Goal: Task Accomplishment & Management: Manage account settings

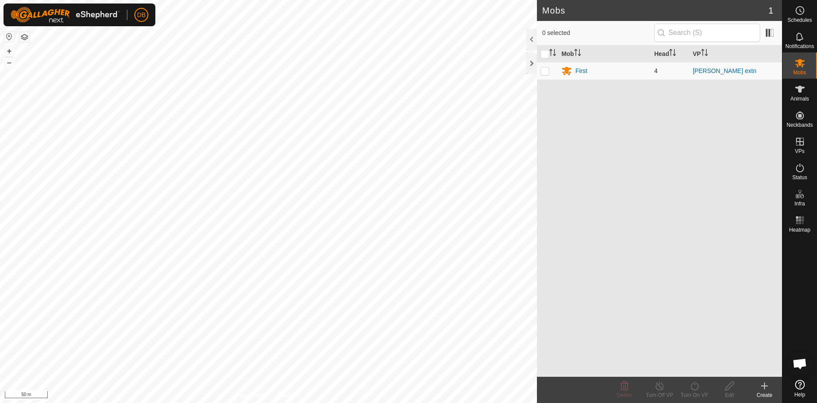
click at [544, 69] on p-checkbox at bounding box center [544, 70] width 9 height 7
checkbox input "true"
click at [799, 94] on icon at bounding box center [799, 89] width 10 height 10
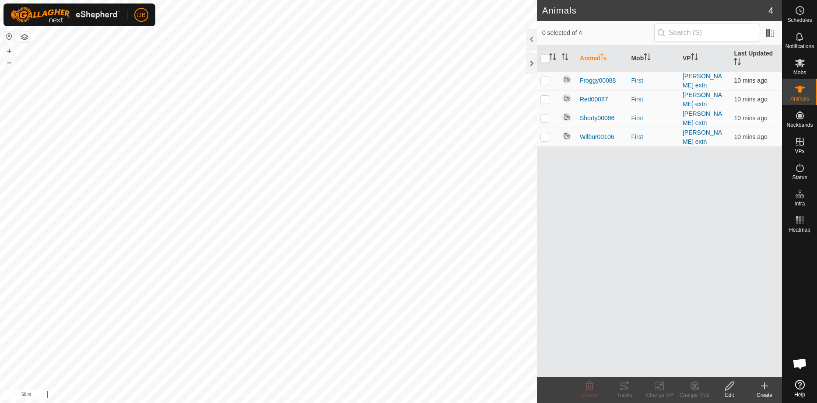
click at [546, 80] on p-checkbox at bounding box center [544, 80] width 9 height 7
checkbox input "true"
click at [544, 98] on p-checkbox at bounding box center [544, 99] width 9 height 7
checkbox input "true"
click at [545, 115] on p-checkbox at bounding box center [544, 118] width 9 height 7
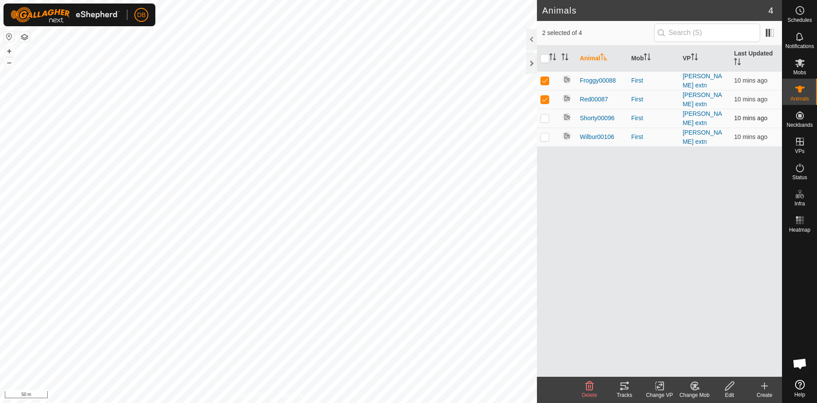
checkbox input "true"
click at [544, 134] on p-checkbox at bounding box center [544, 136] width 9 height 7
checkbox input "true"
click at [567, 78] on img at bounding box center [566, 79] width 10 height 10
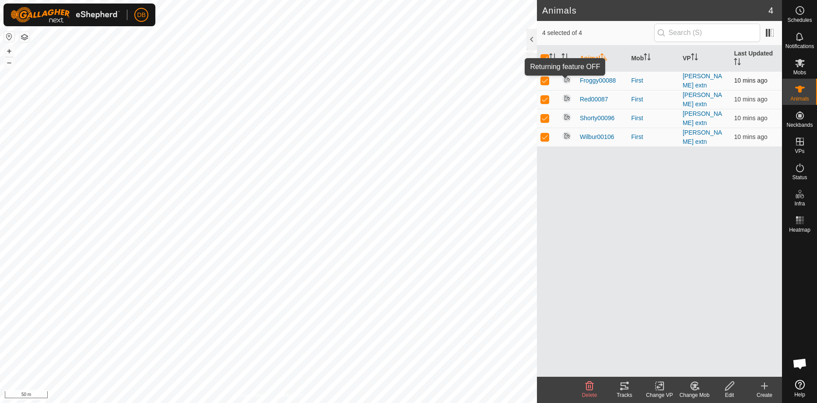
click at [567, 80] on img at bounding box center [566, 79] width 10 height 10
click at [564, 76] on img at bounding box center [566, 79] width 10 height 10
click at [565, 78] on img at bounding box center [566, 79] width 10 height 10
click at [566, 80] on img at bounding box center [566, 79] width 10 height 10
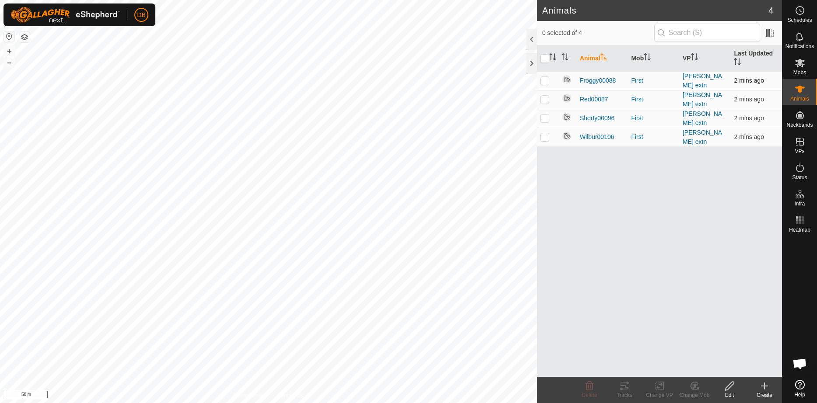
click at [566, 80] on img at bounding box center [566, 79] width 10 height 10
click at [600, 78] on span "Froggy00088" at bounding box center [597, 80] width 36 height 9
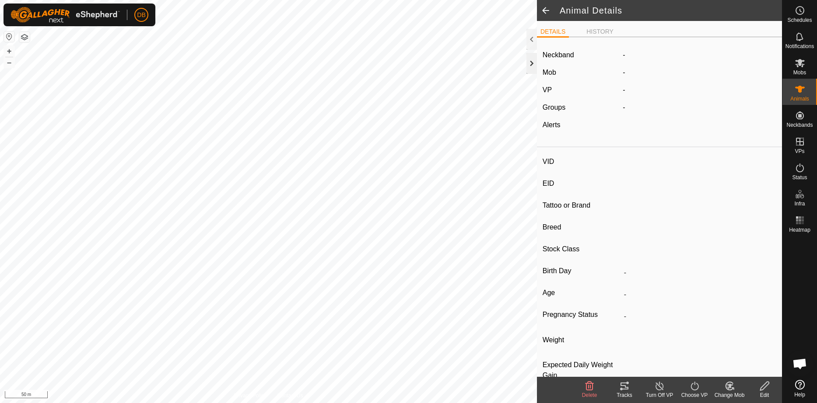
type input "Froggy00088"
type input "-"
type input "Red Pole"
type input "-"
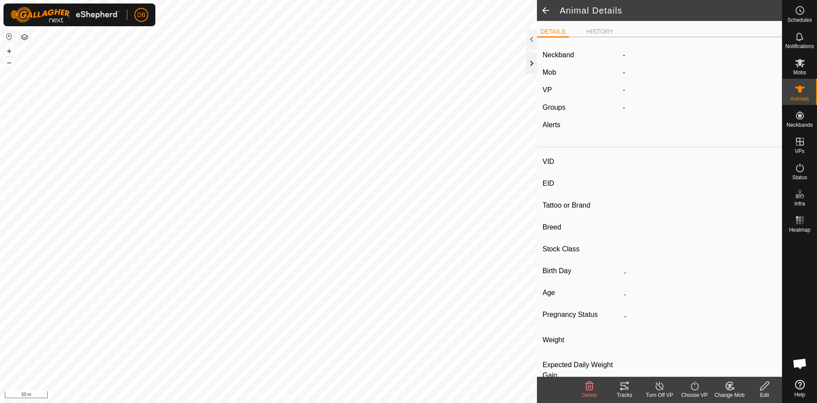
type input "0 kg"
type input "-"
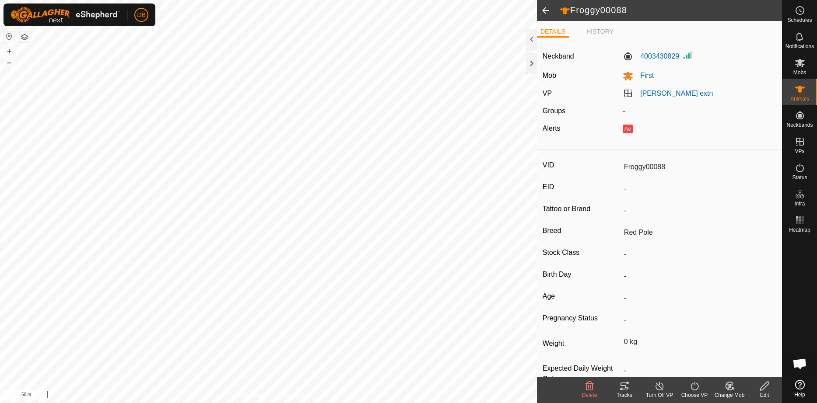
click at [546, 10] on span at bounding box center [545, 10] width 17 height 21
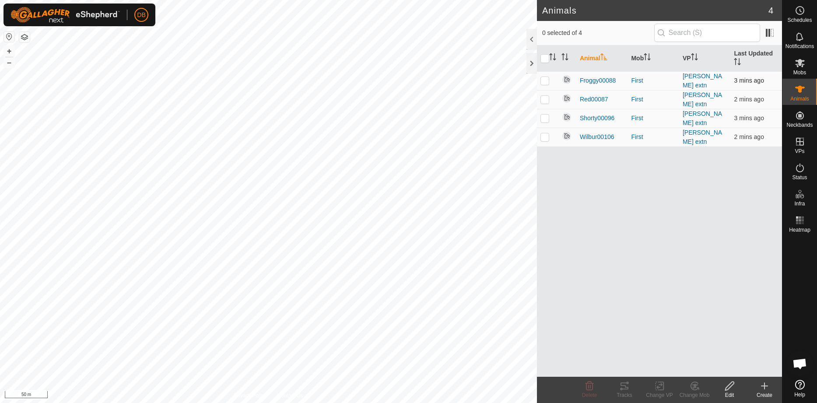
click at [542, 81] on p-checkbox at bounding box center [544, 80] width 9 height 7
checkbox input "true"
click at [566, 81] on img at bounding box center [566, 79] width 10 height 10
click at [566, 77] on img at bounding box center [566, 79] width 10 height 10
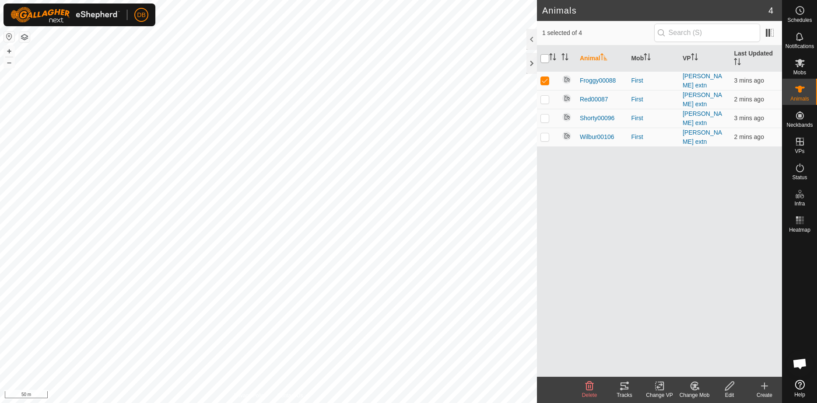
click at [544, 59] on input "checkbox" at bounding box center [544, 58] width 9 height 9
checkbox input "true"
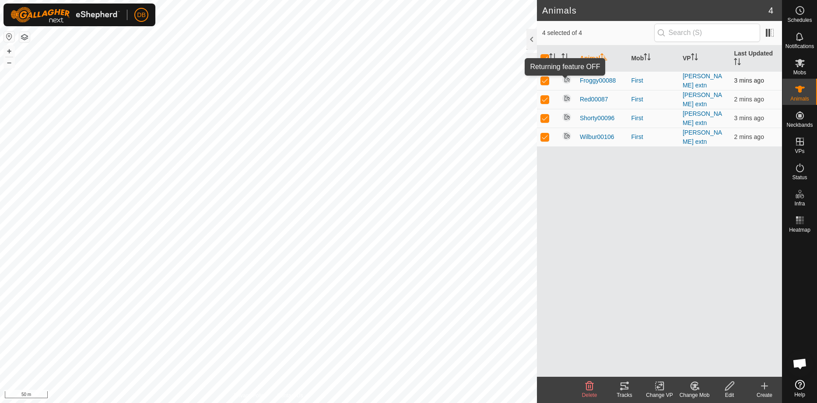
click at [564, 78] on img at bounding box center [566, 79] width 10 height 10
click at [803, 64] on icon at bounding box center [799, 63] width 10 height 10
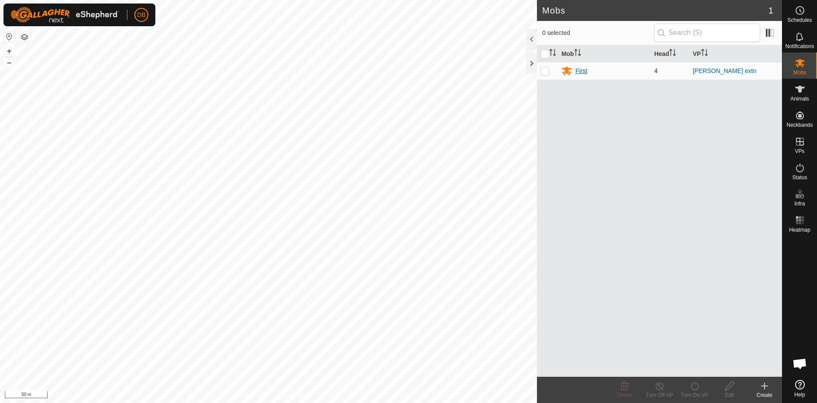
click at [583, 70] on div "First" at bounding box center [581, 70] width 12 height 9
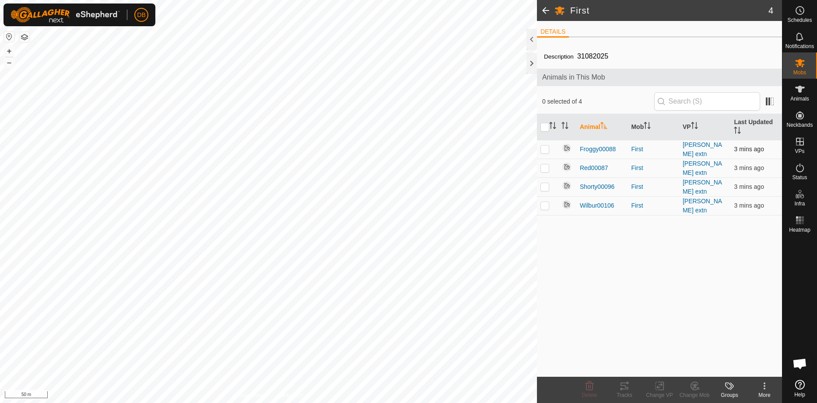
click at [544, 147] on p-checkbox at bounding box center [544, 149] width 9 height 7
checkbox input "true"
click at [569, 148] on img at bounding box center [566, 148] width 10 height 10
click at [566, 146] on img at bounding box center [566, 148] width 10 height 10
click at [566, 147] on img at bounding box center [566, 148] width 10 height 10
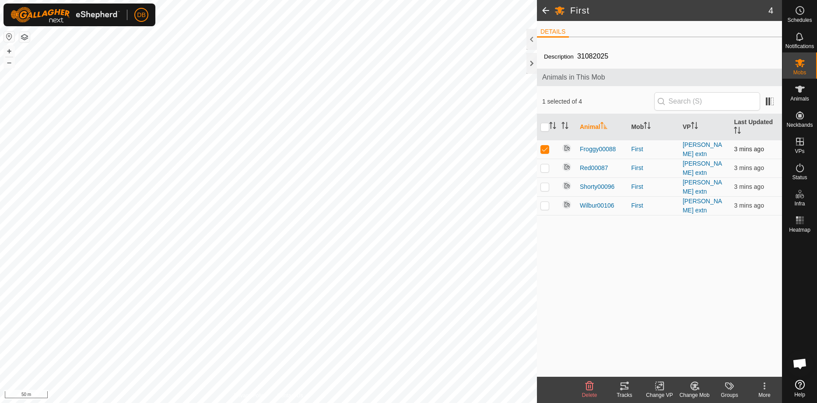
click at [566, 147] on img at bounding box center [566, 148] width 10 height 10
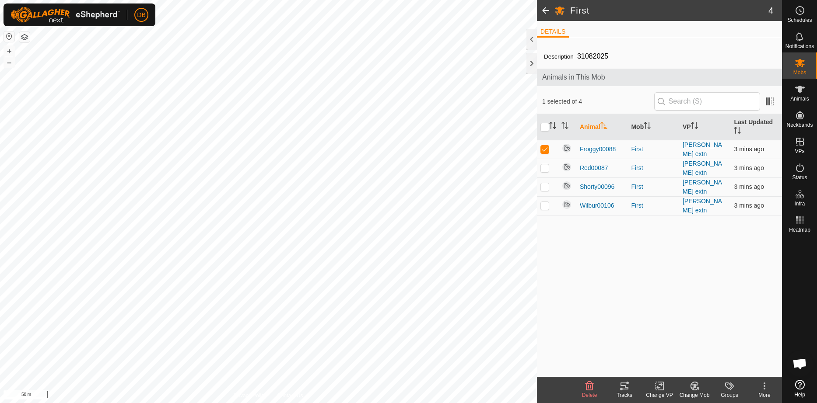
click at [566, 147] on img at bounding box center [566, 148] width 10 height 10
click at [565, 164] on img at bounding box center [566, 167] width 10 height 10
click at [545, 168] on p-checkbox at bounding box center [544, 167] width 9 height 7
checkbox input "true"
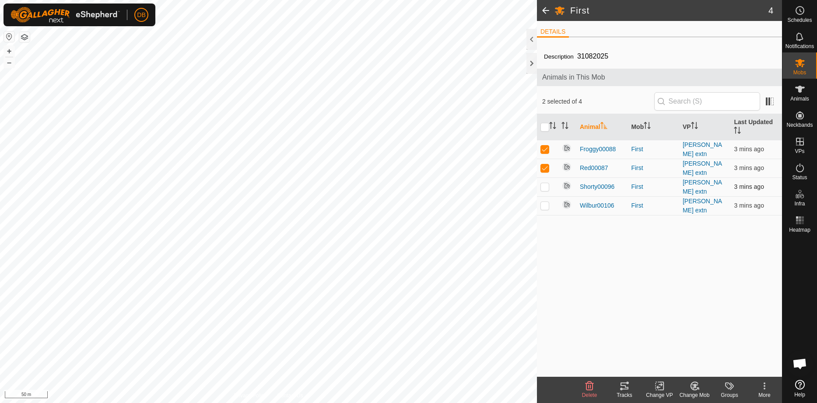
click at [549, 183] on td at bounding box center [547, 187] width 21 height 19
checkbox input "true"
click at [543, 202] on p-checkbox at bounding box center [544, 205] width 9 height 7
checkbox input "true"
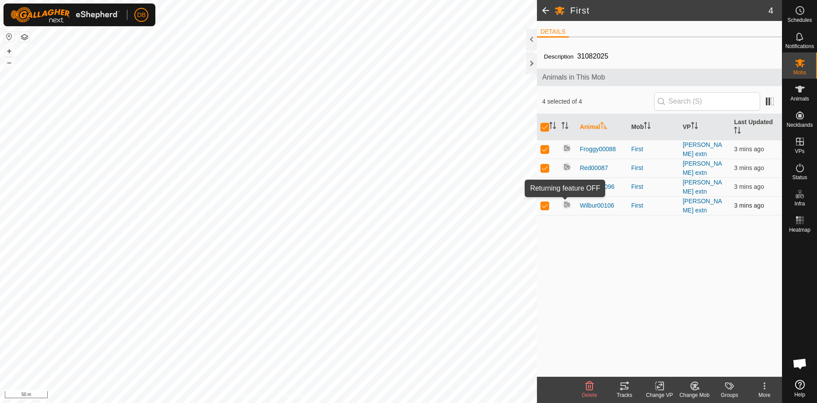
click at [567, 199] on img at bounding box center [566, 204] width 10 height 10
click at [565, 182] on img at bounding box center [566, 186] width 10 height 10
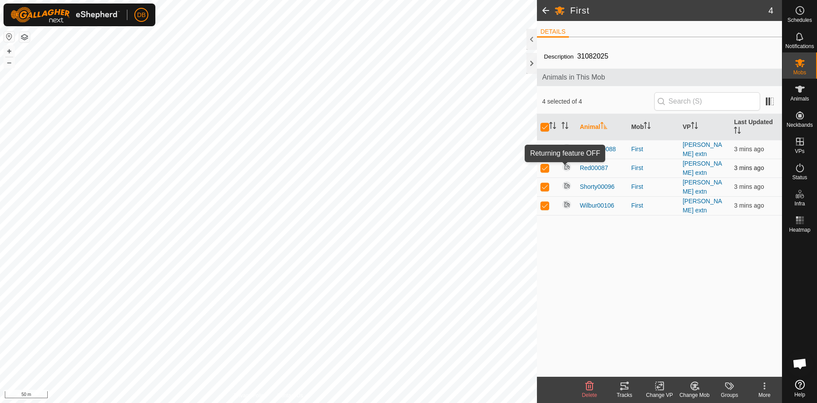
click at [569, 164] on img at bounding box center [566, 167] width 10 height 10
click at [566, 148] on img at bounding box center [566, 148] width 10 height 10
click at [764, 385] on icon at bounding box center [764, 386] width 10 height 10
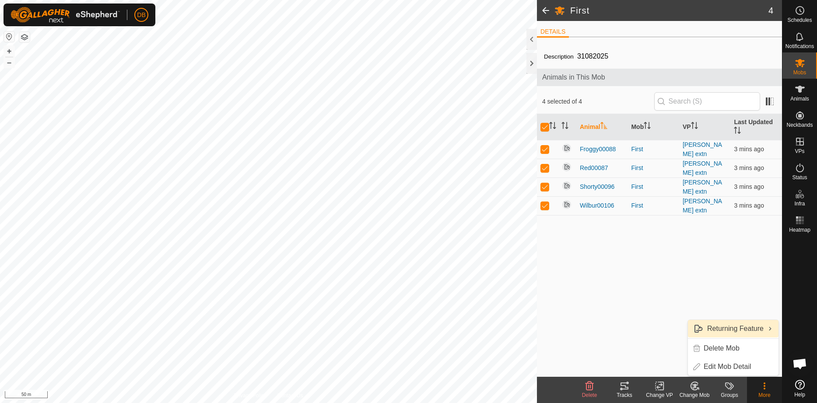
click at [713, 328] on link "Returning Feature" at bounding box center [732, 328] width 91 height 17
click at [632, 329] on span "Turn On" at bounding box center [629, 329] width 25 height 10
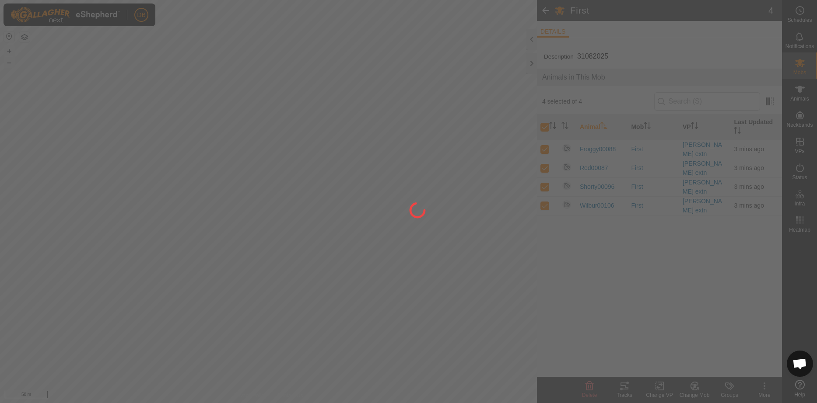
checkbox input "false"
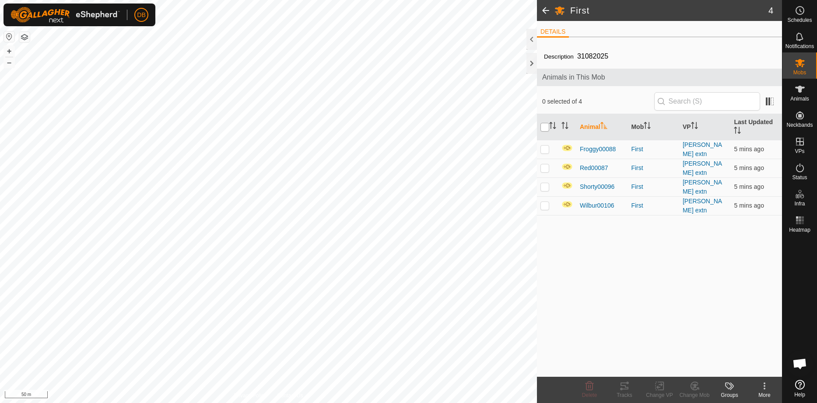
click at [545, 126] on input "checkbox" at bounding box center [544, 127] width 9 height 9
checkbox input "true"
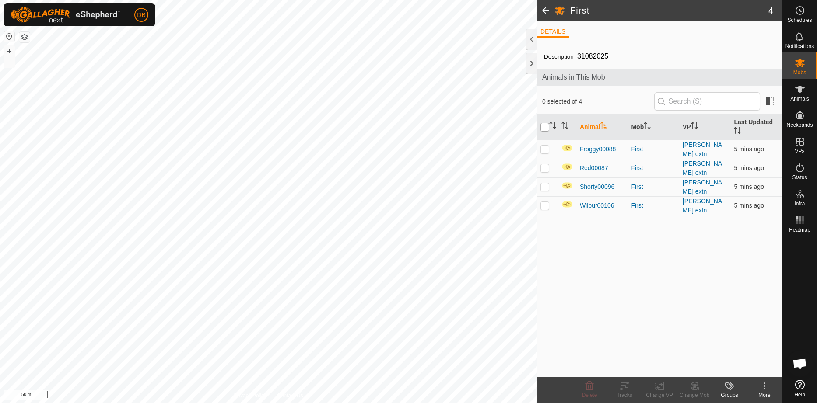
checkbox input "true"
click at [625, 391] on icon at bounding box center [624, 386] width 10 height 10
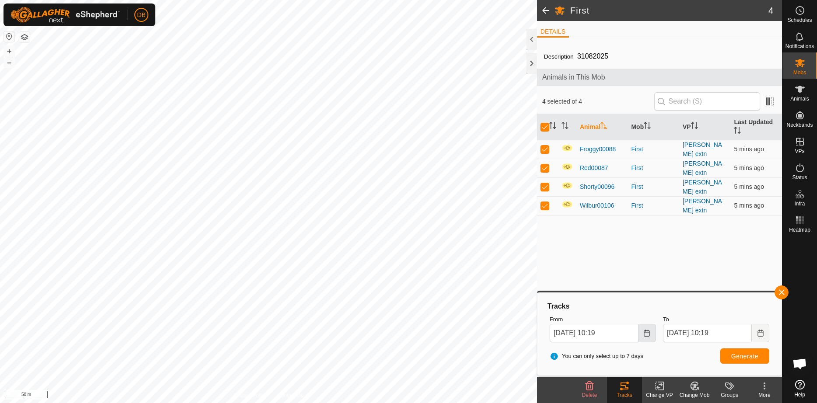
click at [649, 334] on icon "Choose Date" at bounding box center [647, 333] width 6 height 7
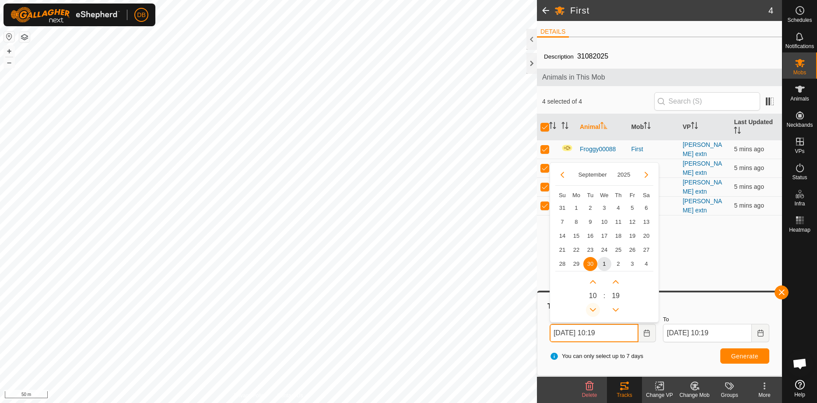
click at [593, 309] on button "Previous Hour" at bounding box center [593, 310] width 14 height 14
click at [604, 262] on span "1" at bounding box center [604, 264] width 14 height 14
type input "01 Oct, 2025 09:19"
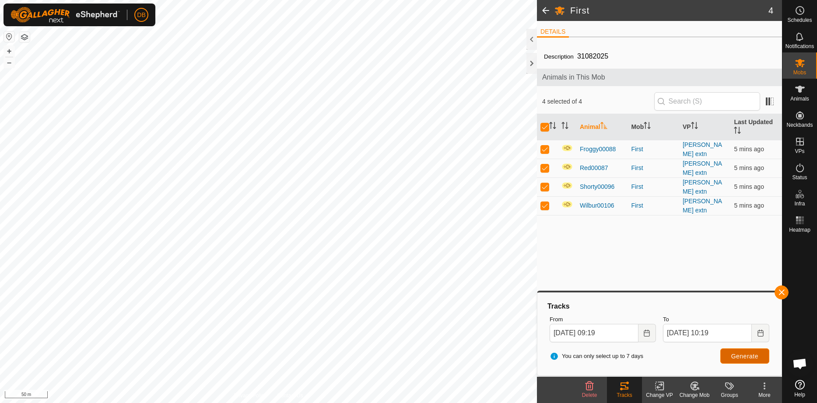
click at [738, 359] on span "Generate" at bounding box center [744, 356] width 27 height 7
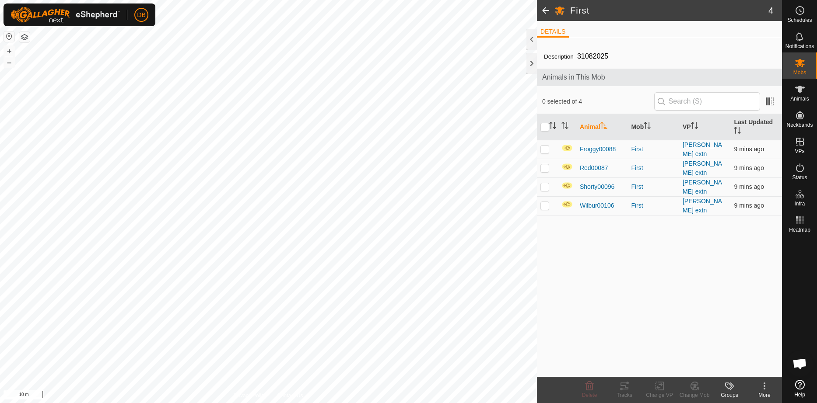
drag, startPoint x: 544, startPoint y: 146, endPoint x: 546, endPoint y: 155, distance: 9.3
click at [545, 147] on p-checkbox at bounding box center [544, 149] width 9 height 7
checkbox input "true"
click at [545, 167] on p-checkbox at bounding box center [544, 167] width 9 height 7
checkbox input "true"
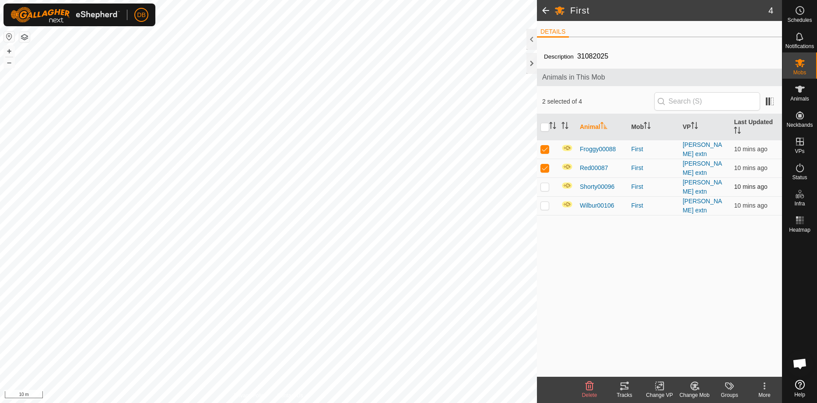
click at [544, 185] on p-checkbox at bounding box center [544, 186] width 9 height 7
checkbox input "true"
click at [545, 202] on p-checkbox at bounding box center [544, 205] width 9 height 7
checkbox input "true"
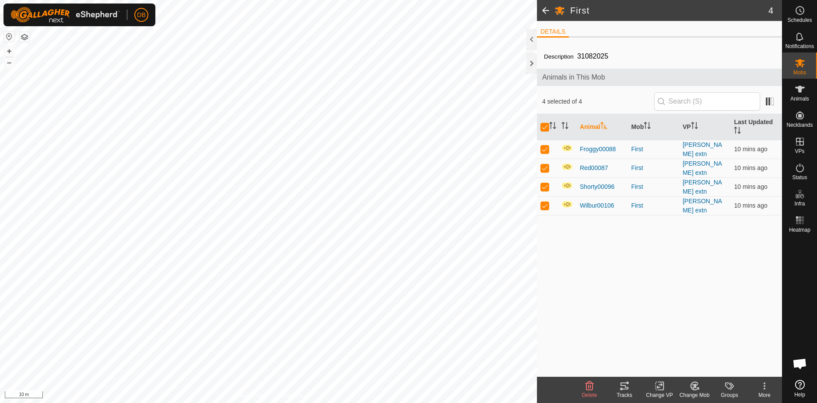
click at [764, 389] on icon at bounding box center [764, 389] width 2 height 2
click at [743, 328] on link "Returning Feature" at bounding box center [732, 328] width 91 height 17
click at [722, 327] on link "Returning Feature" at bounding box center [732, 328] width 91 height 17
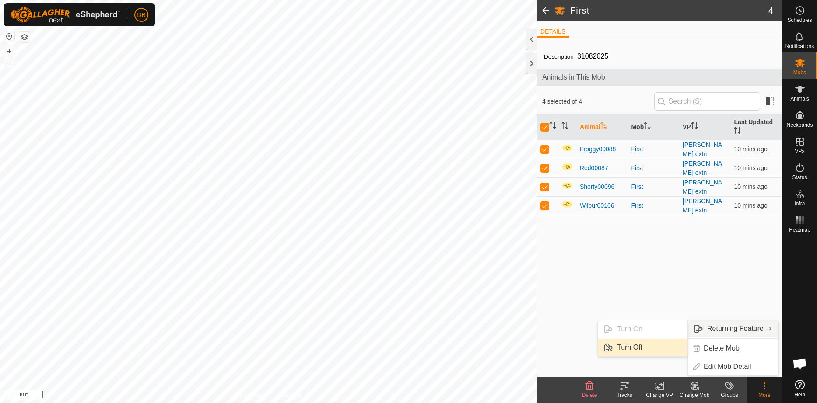
click at [637, 347] on link "Turn Off" at bounding box center [642, 347] width 90 height 17
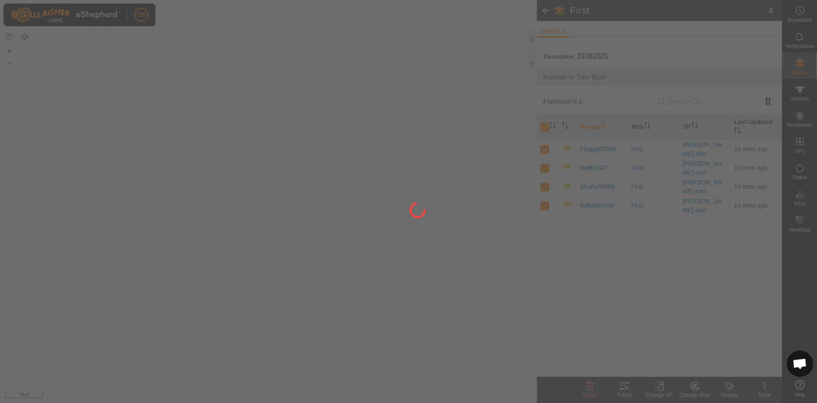
checkbox input "false"
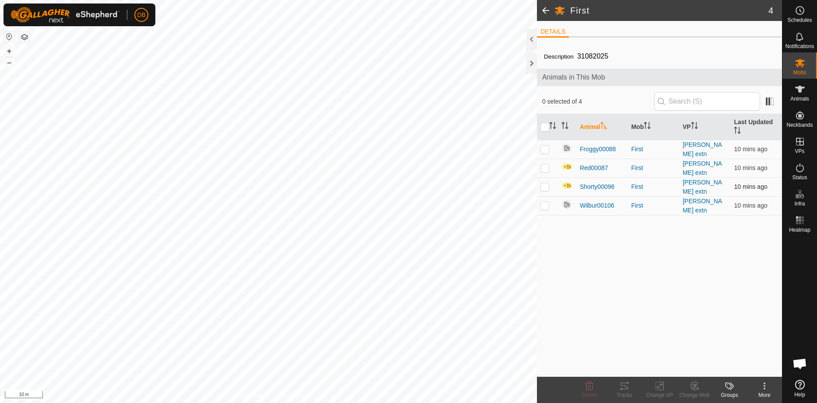
click at [541, 183] on p-checkbox at bounding box center [544, 186] width 9 height 7
checkbox input "true"
drag, startPoint x: 543, startPoint y: 165, endPoint x: 549, endPoint y: 183, distance: 18.8
click at [543, 166] on p-checkbox at bounding box center [544, 167] width 9 height 7
checkbox input "true"
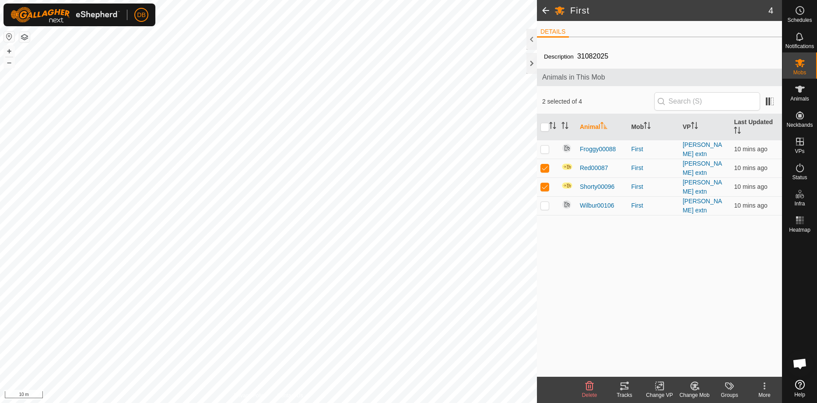
click at [764, 388] on icon at bounding box center [764, 389] width 2 height 2
click at [738, 326] on link "Returning Feature" at bounding box center [732, 328] width 91 height 17
click at [612, 262] on div "Description 31082025 Animals in This Mob 2 selected of 4 Animal Mob VP Last Upd…" at bounding box center [659, 210] width 245 height 333
click at [590, 254] on div "Description 31082025 Animals in This Mob 2 selected of 4 Animal Mob VP Last Upd…" at bounding box center [659, 210] width 245 height 333
